Goal: Find specific page/section: Find specific page/section

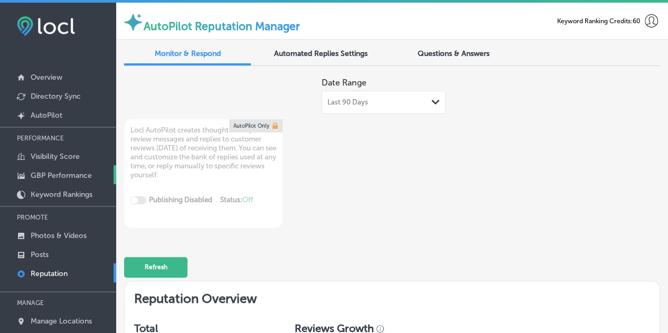
scroll to position [657, 0]
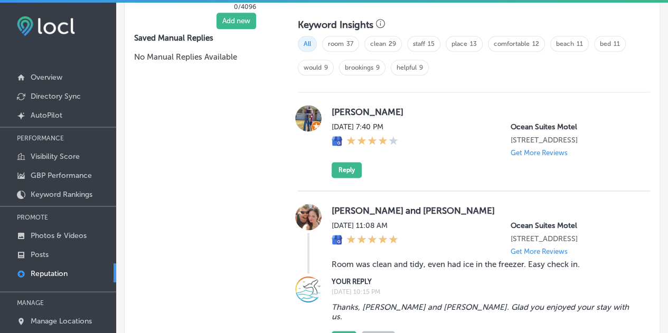
click at [49, 272] on p "Reputation" at bounding box center [49, 273] width 37 height 9
type textarea "x"
click at [46, 233] on p "Photos & Videos" at bounding box center [59, 235] width 56 height 9
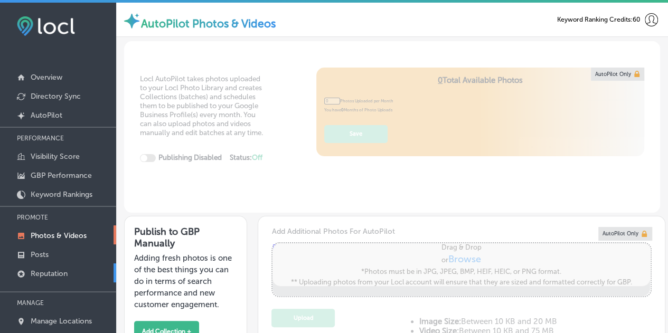
type input "5"
click at [59, 271] on p "Reputation" at bounding box center [49, 273] width 37 height 9
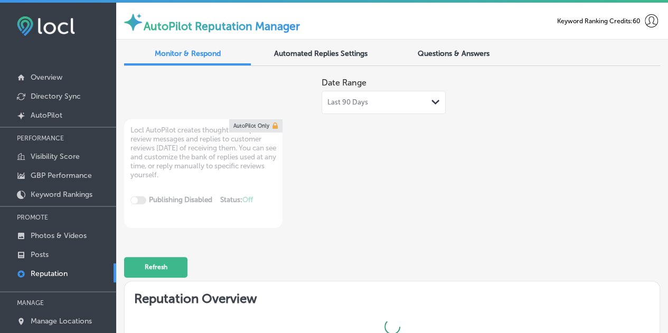
type textarea "x"
